Goal: Check status

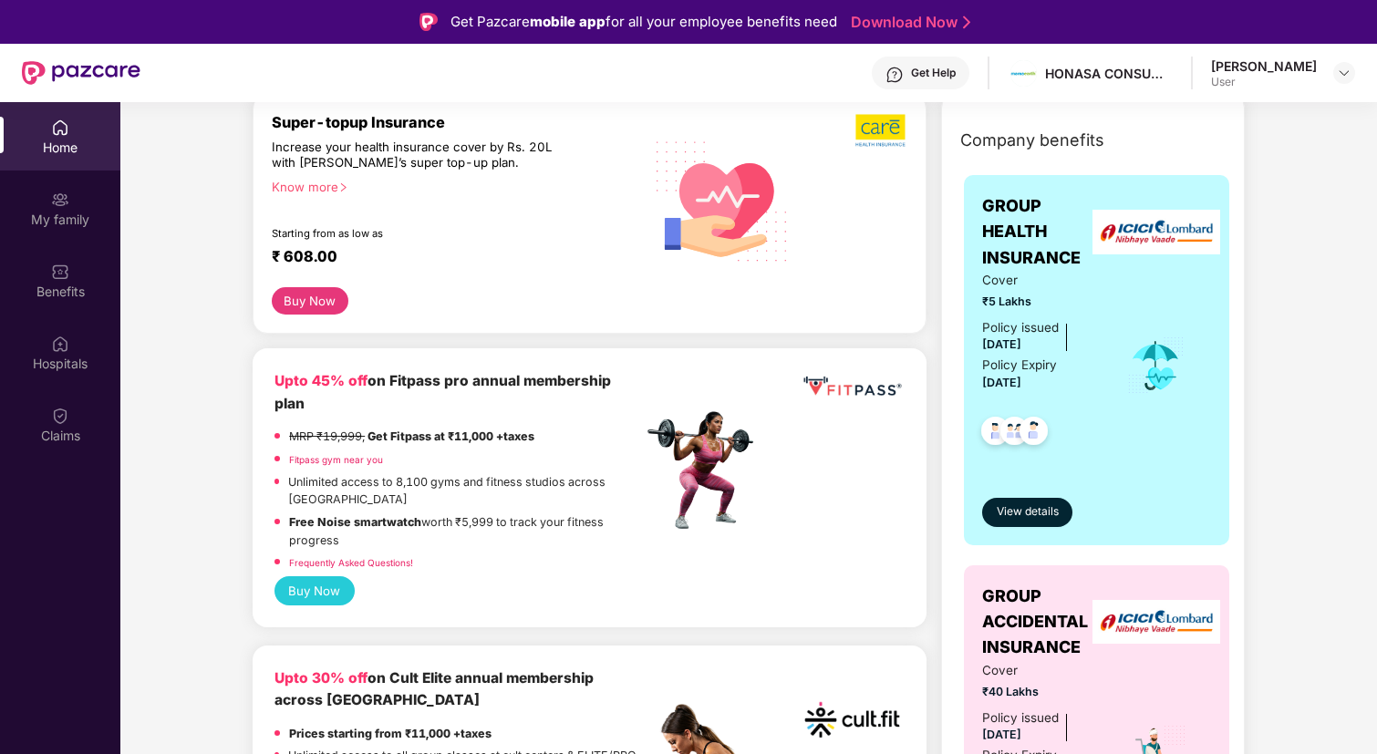
scroll to position [247, 0]
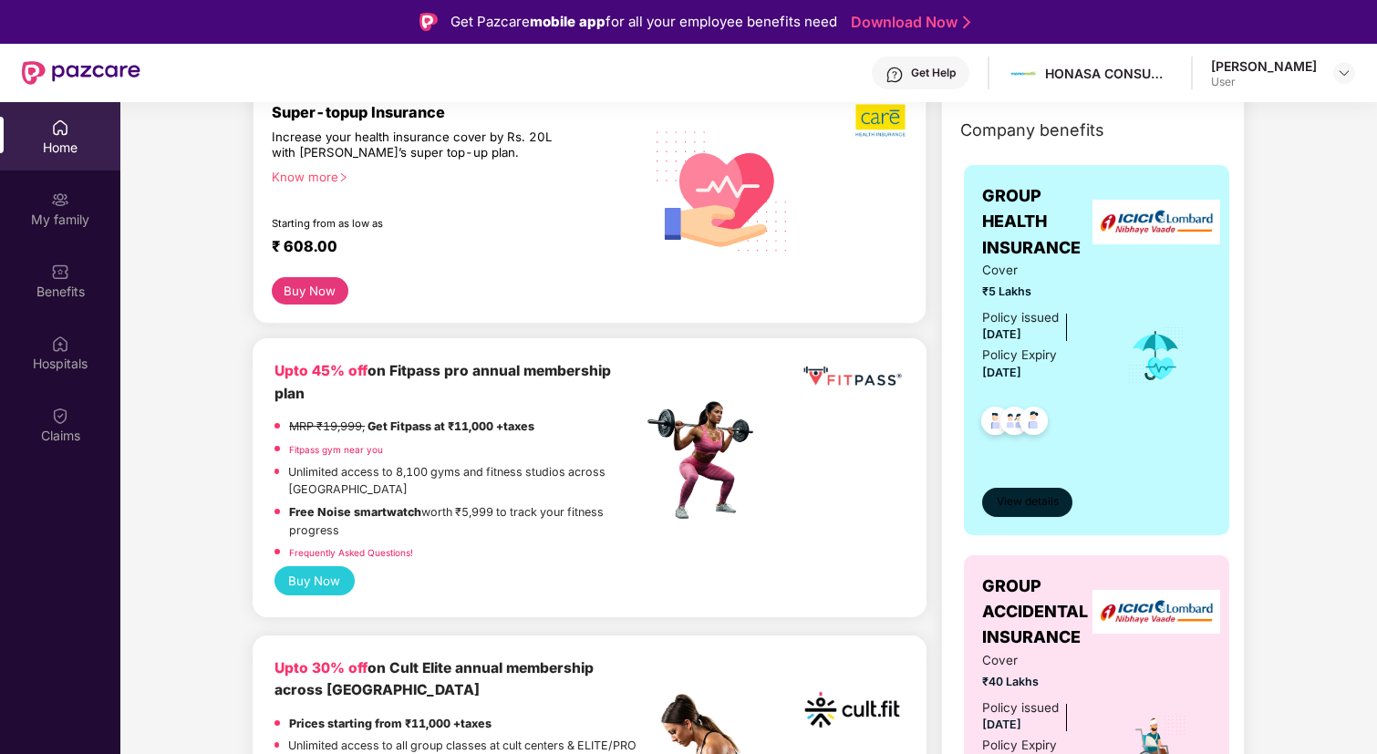
click at [1050, 504] on span "View details" at bounding box center [1028, 501] width 62 height 17
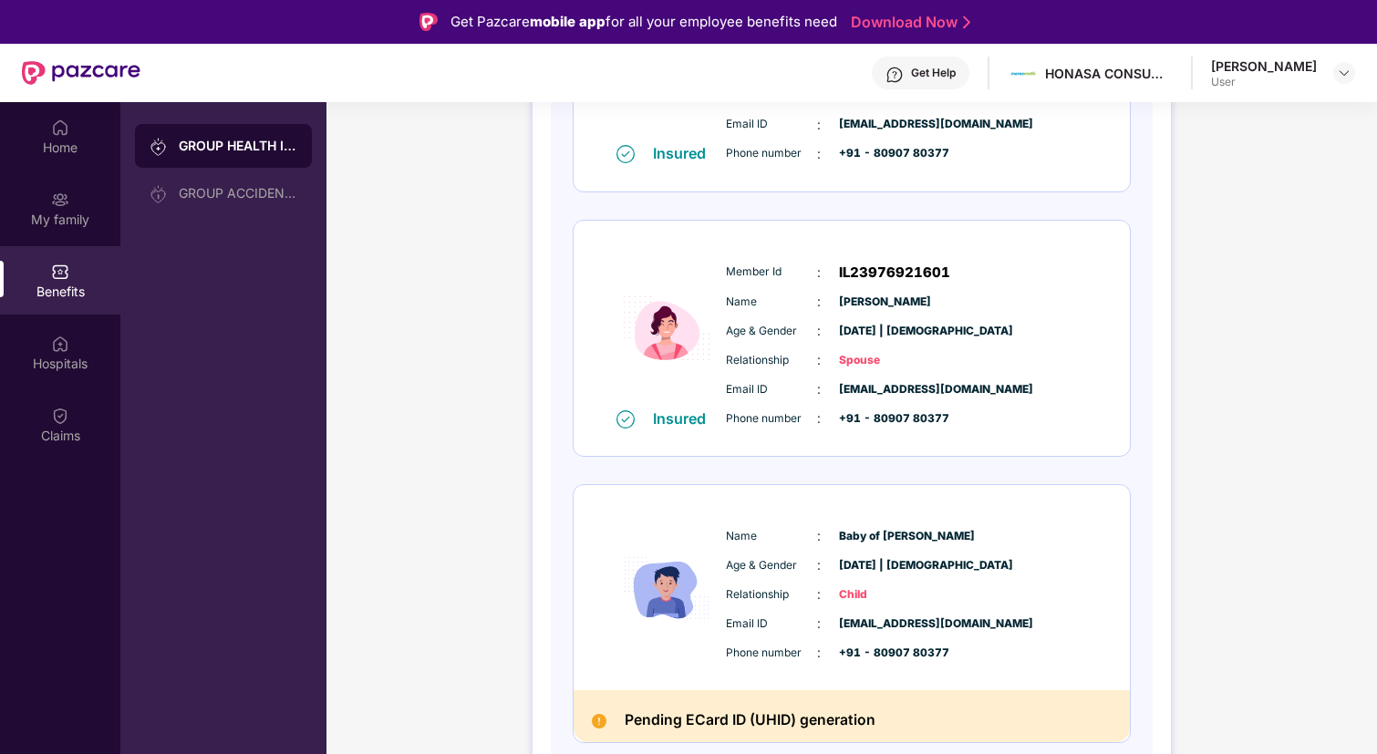
scroll to position [102, 0]
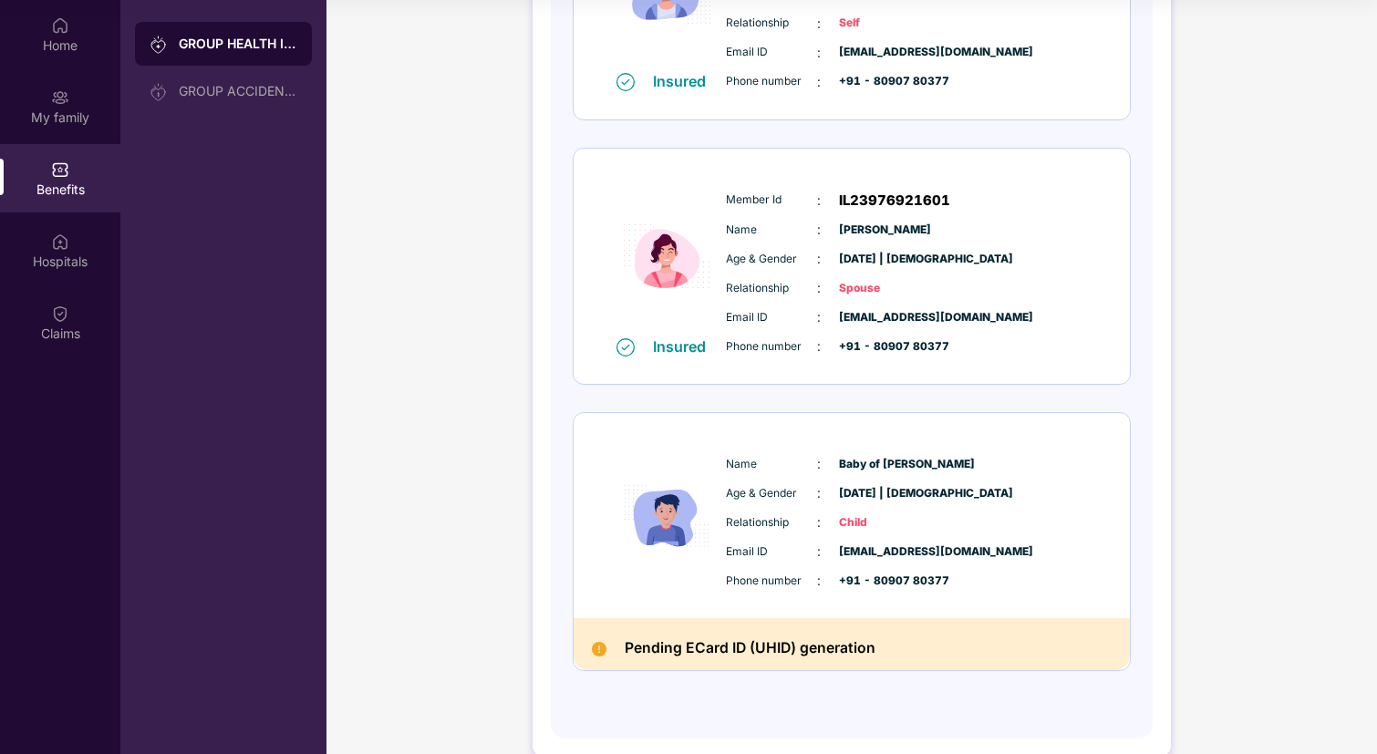
scroll to position [416, 0]
